Goal: Information Seeking & Learning: Learn about a topic

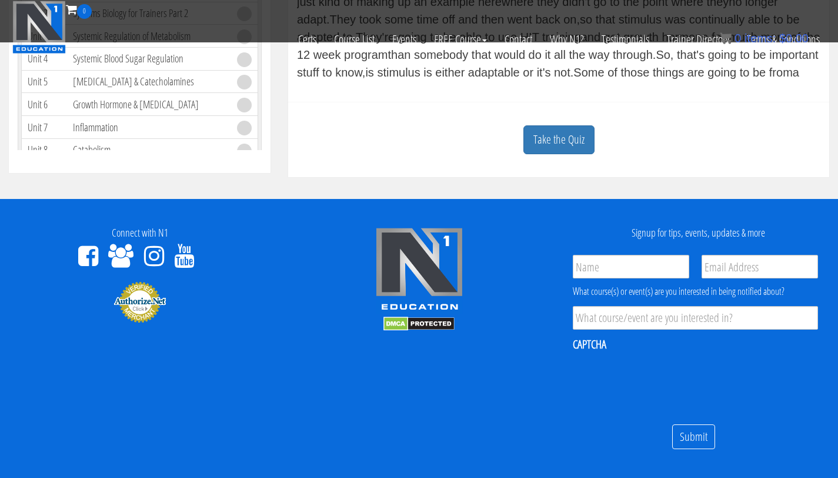
scroll to position [543, 0]
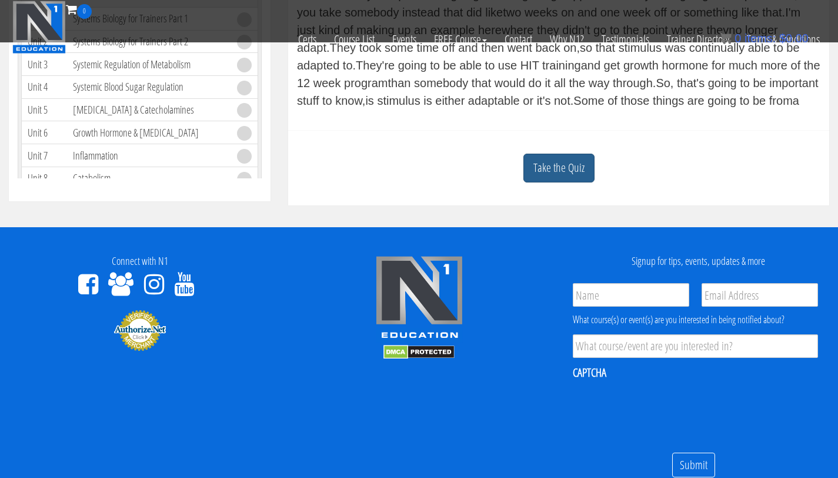
click at [569, 179] on link "Take the Quiz" at bounding box center [558, 168] width 71 height 29
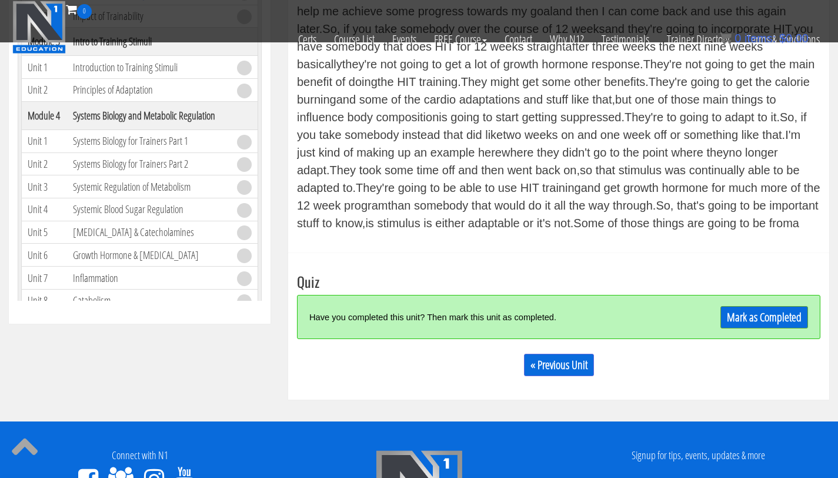
scroll to position [389, 0]
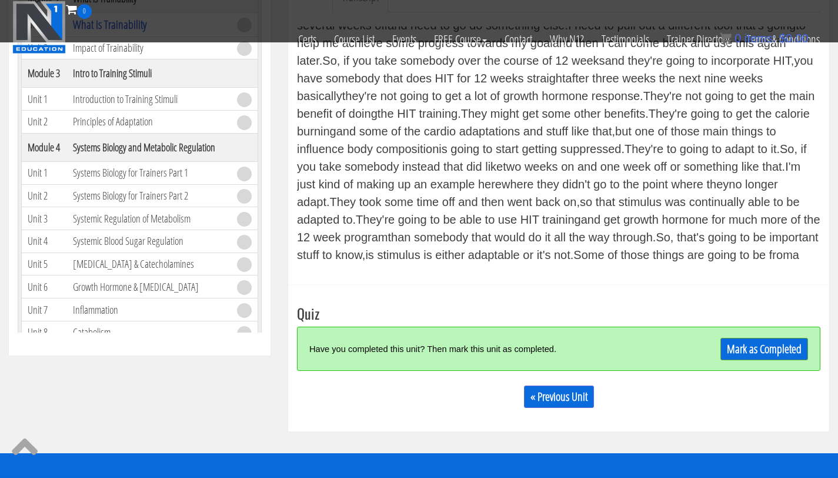
click at [748, 362] on div "Have you completed this unit? Then mark this unit as completed. Mark as Complet…" at bounding box center [558, 348] width 523 height 44
click at [748, 352] on link "Mark as Completed" at bounding box center [764, 349] width 88 height 22
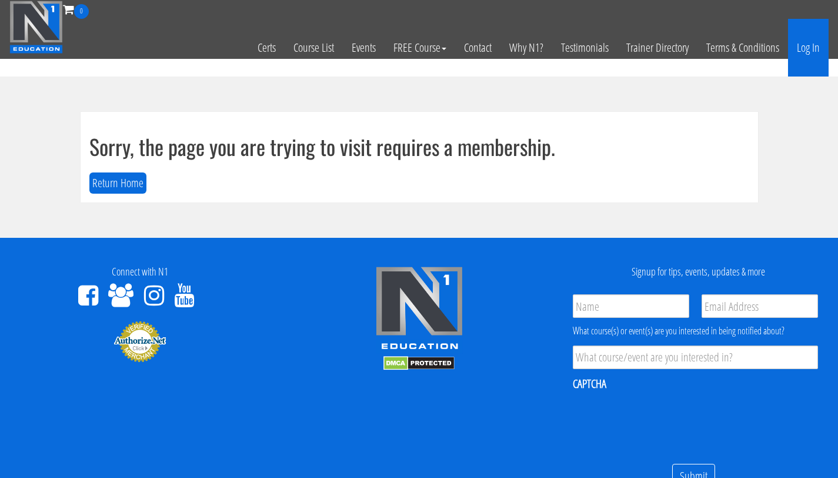
click at [808, 42] on link "Log In" at bounding box center [808, 48] width 41 height 58
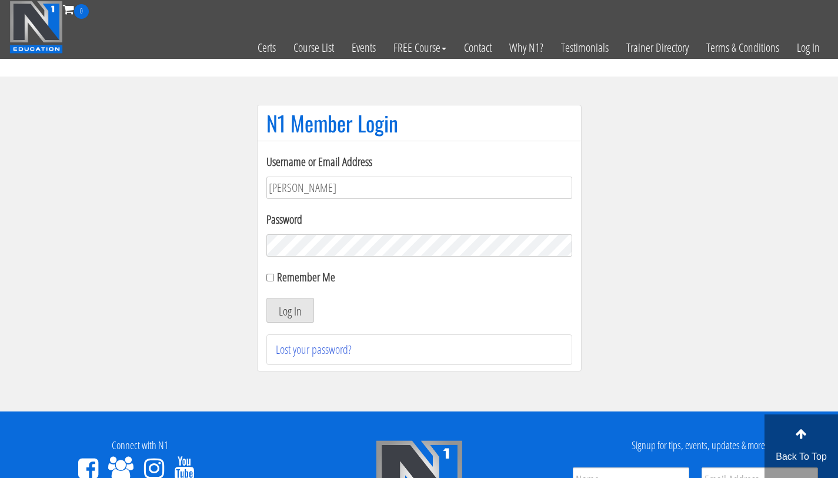
type input "[PERSON_NAME][EMAIL_ADDRESS][PERSON_NAME][DOMAIN_NAME]"
click at [266, 298] on button "Log In" at bounding box center [290, 310] width 48 height 25
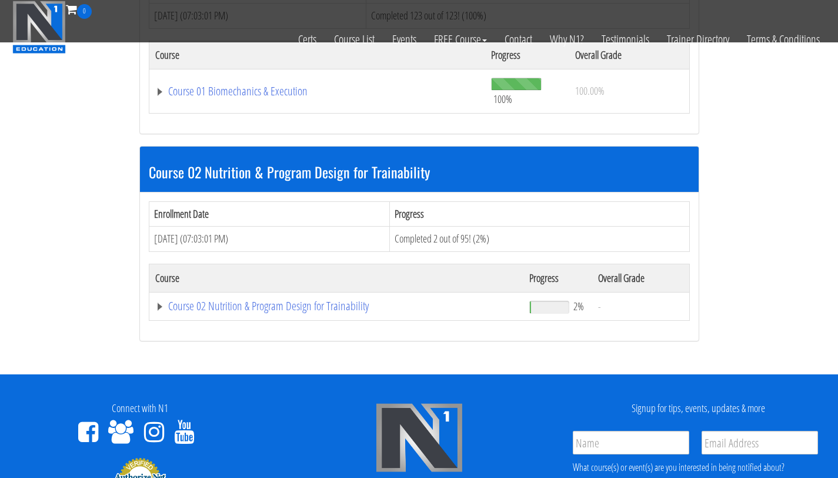
scroll to position [447, 0]
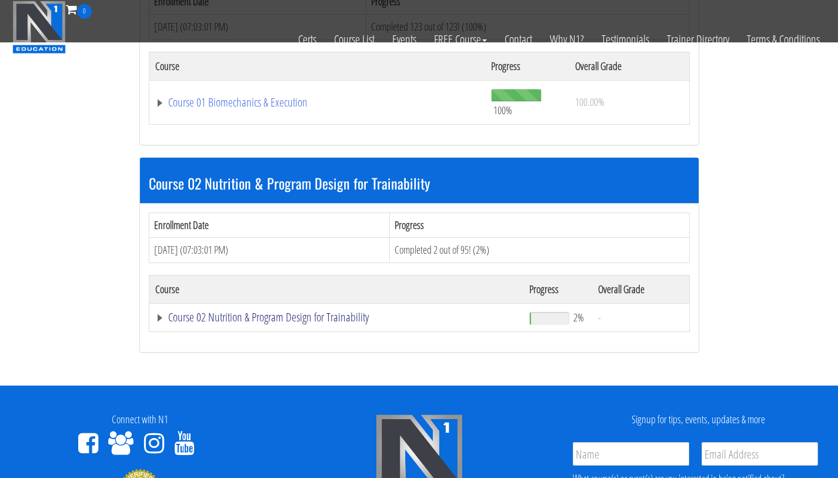
click at [288, 320] on link "Course 02 Nutrition & Program Design for Trainability" at bounding box center [336, 317] width 363 height 12
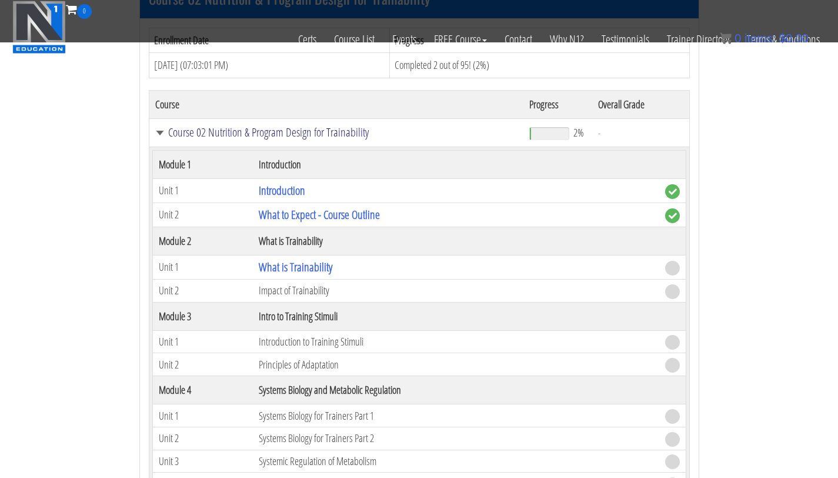
scroll to position [546, 0]
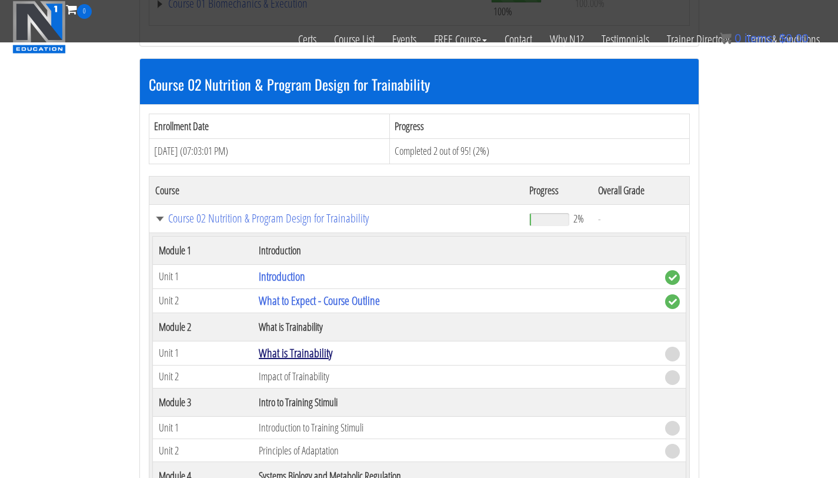
click at [295, 354] on link "What is Trainability" at bounding box center [296, 353] width 74 height 16
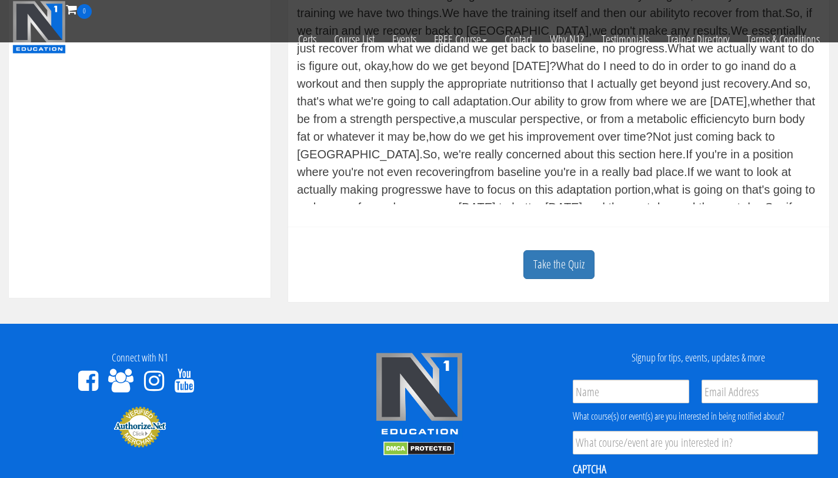
scroll to position [477, 0]
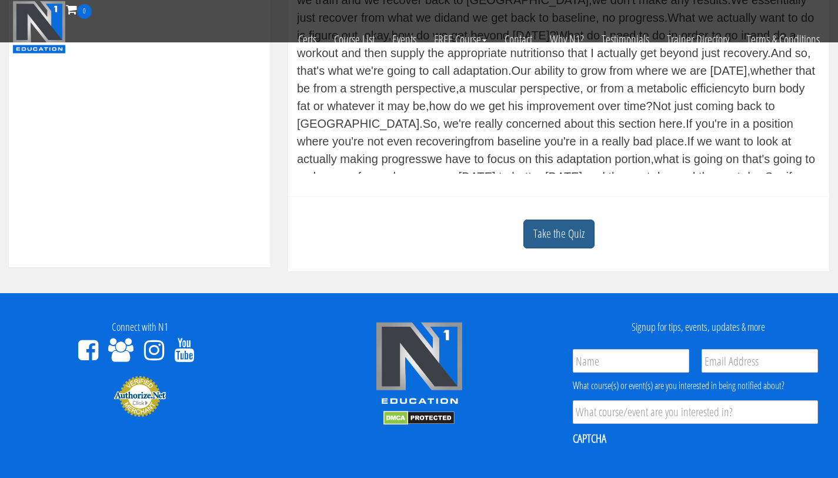
click at [557, 234] on link "Take the Quiz" at bounding box center [558, 233] width 71 height 29
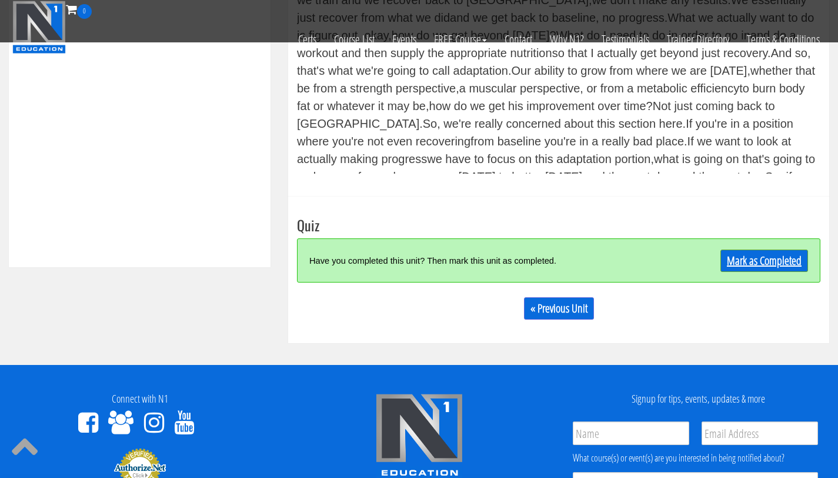
click at [739, 266] on link "Mark as Completed" at bounding box center [764, 260] width 88 height 22
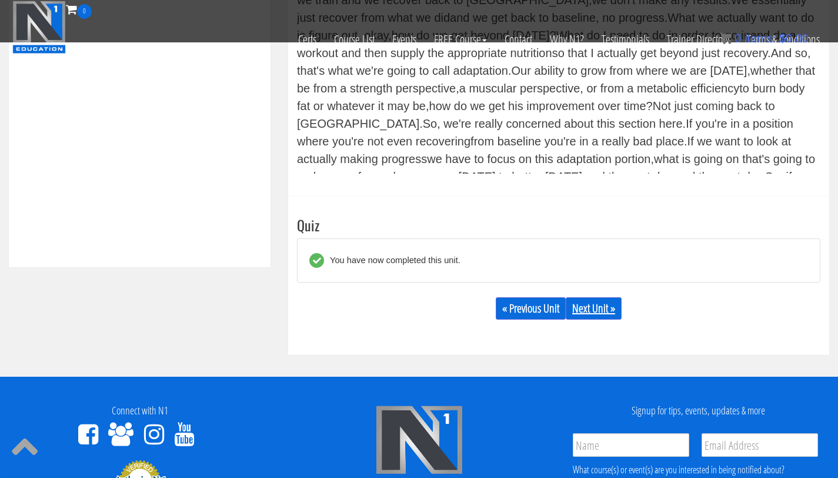
click at [599, 308] on link "Next Unit »" at bounding box center [594, 308] width 56 height 22
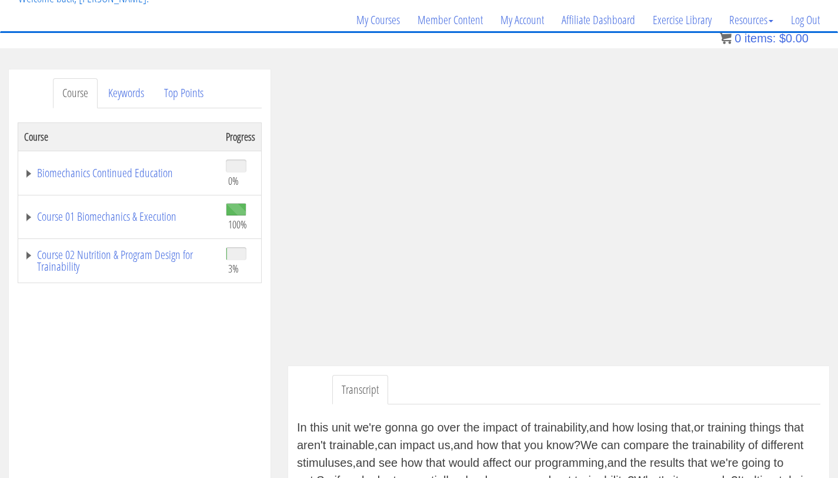
scroll to position [83, 0]
